Goal: Task Accomplishment & Management: Manage account settings

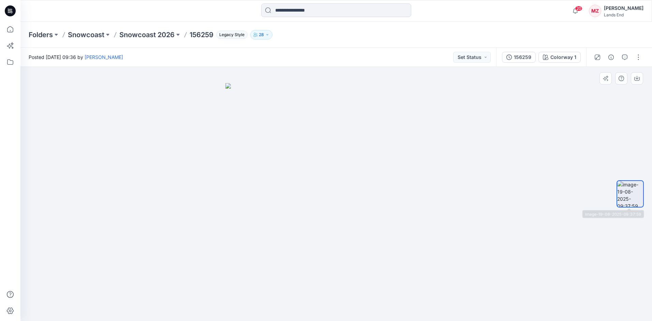
click at [630, 195] on img at bounding box center [631, 194] width 26 height 26
click at [539, 209] on div at bounding box center [336, 194] width 632 height 255
drag, startPoint x: 347, startPoint y: 234, endPoint x: 243, endPoint y: 273, distance: 111.3
click at [260, 234] on img at bounding box center [337, 202] width 222 height 238
click at [545, 152] on div at bounding box center [336, 194] width 632 height 255
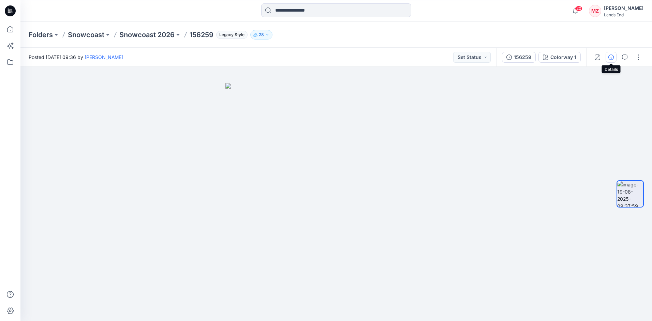
click at [611, 61] on button "button" at bounding box center [611, 57] width 11 height 11
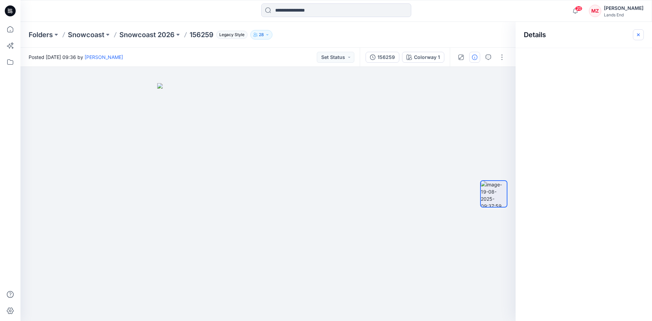
click at [638, 34] on icon "button" at bounding box center [638, 34] width 2 height 2
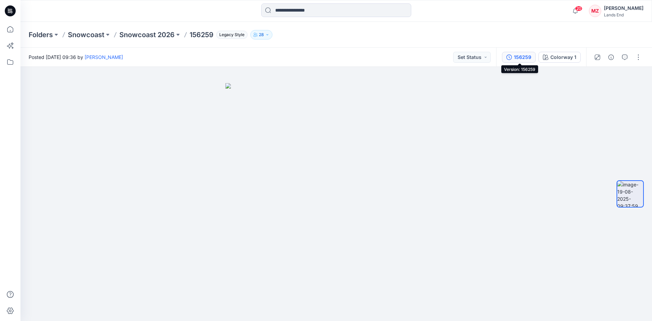
click at [522, 57] on div "156259" at bounding box center [522, 58] width 17 height 8
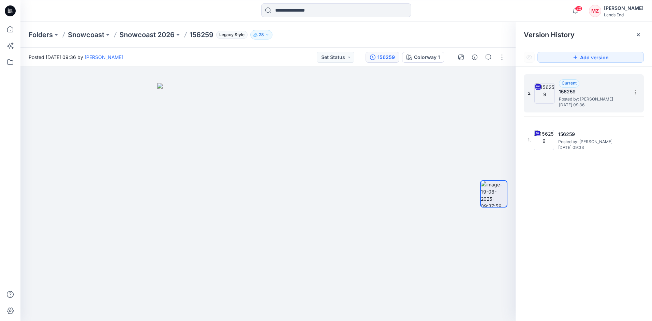
click at [579, 96] on span "Posted by: [PERSON_NAME]" at bounding box center [593, 99] width 68 height 7
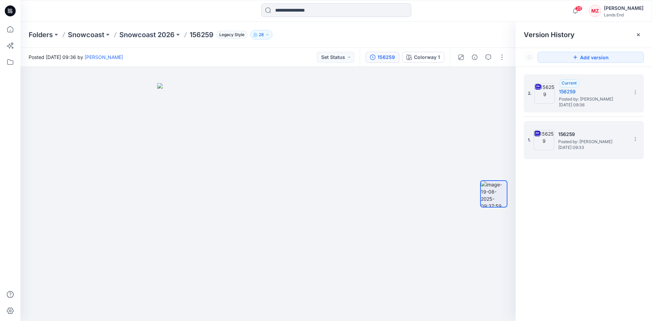
click at [588, 146] on span "[DATE] 09:33" at bounding box center [593, 147] width 68 height 5
click at [594, 94] on h5 "156259" at bounding box center [593, 92] width 68 height 8
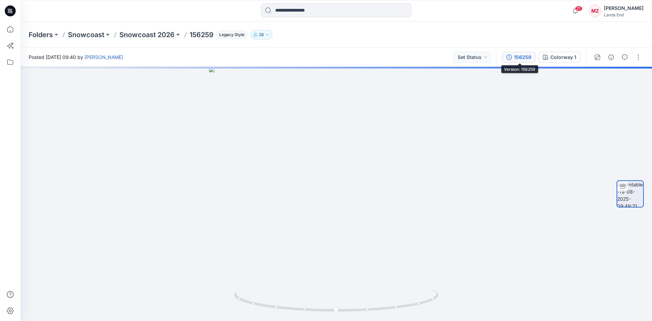
click at [523, 57] on div "156259" at bounding box center [522, 58] width 17 height 8
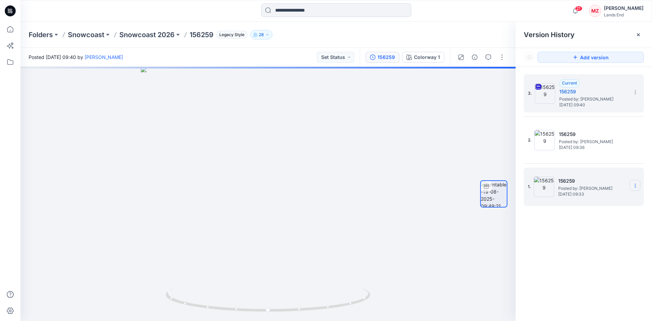
click at [0, 0] on icon at bounding box center [0, 0] width 0 height 0
click at [590, 246] on span "Delete Version" at bounding box center [589, 243] width 32 height 8
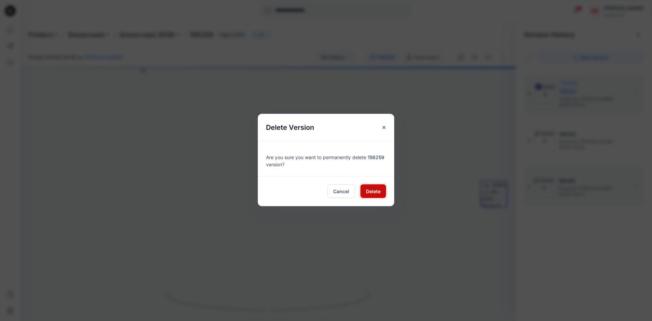
click at [371, 191] on span "Delete" at bounding box center [373, 191] width 15 height 7
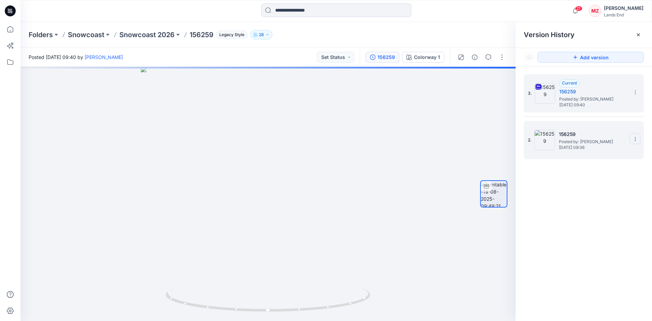
click at [636, 143] on section at bounding box center [635, 138] width 11 height 11
click at [607, 196] on div "Delete Version" at bounding box center [599, 197] width 79 height 14
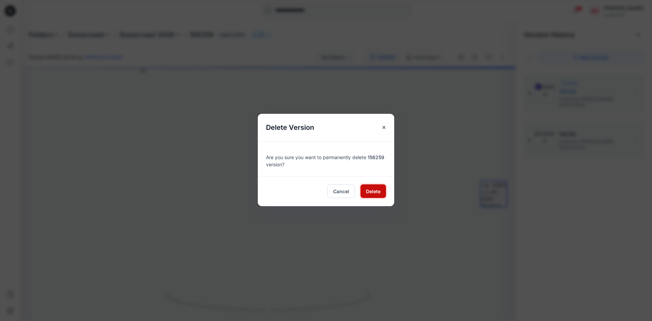
click at [367, 195] on button "Delete" at bounding box center [374, 192] width 26 height 14
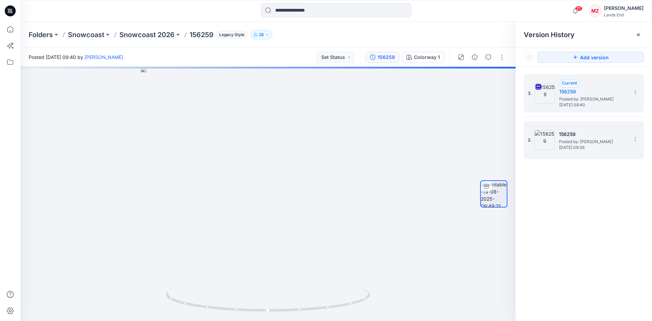
click at [371, 40] on div "Folders Snowcoast Snowcoast 2026 156259 Legacy Style 28" at bounding box center [336, 35] width 632 height 26
